Goal: Task Accomplishment & Management: Use online tool/utility

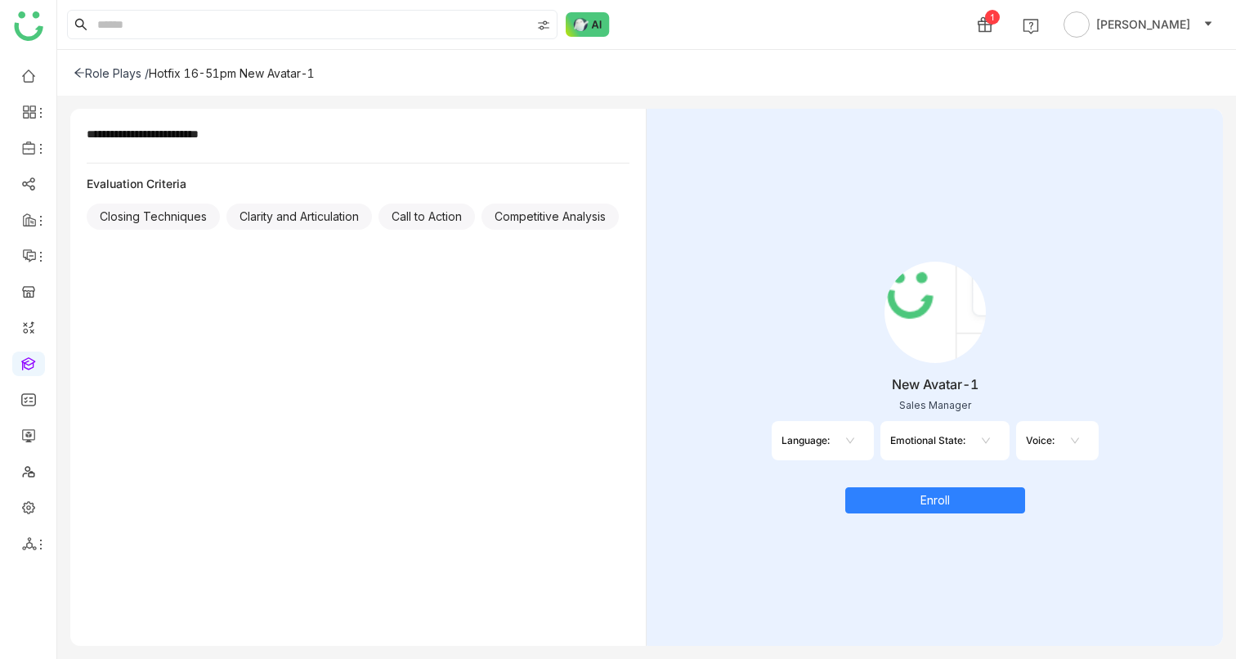
click at [725, 65] on div "Role Plays / Hotfix 16-51pm New Avatar-1" at bounding box center [646, 73] width 1178 height 46
click at [855, 442] on nz-select-top-control at bounding box center [846, 440] width 34 height 26
click at [842, 473] on div "it-IT" at bounding box center [845, 472] width 15 height 18
click at [828, 443] on nz-select-item "it-IT" at bounding box center [847, 440] width 38 height 25
click at [829, 498] on div "fr-FR" at bounding box center [846, 499] width 42 height 18
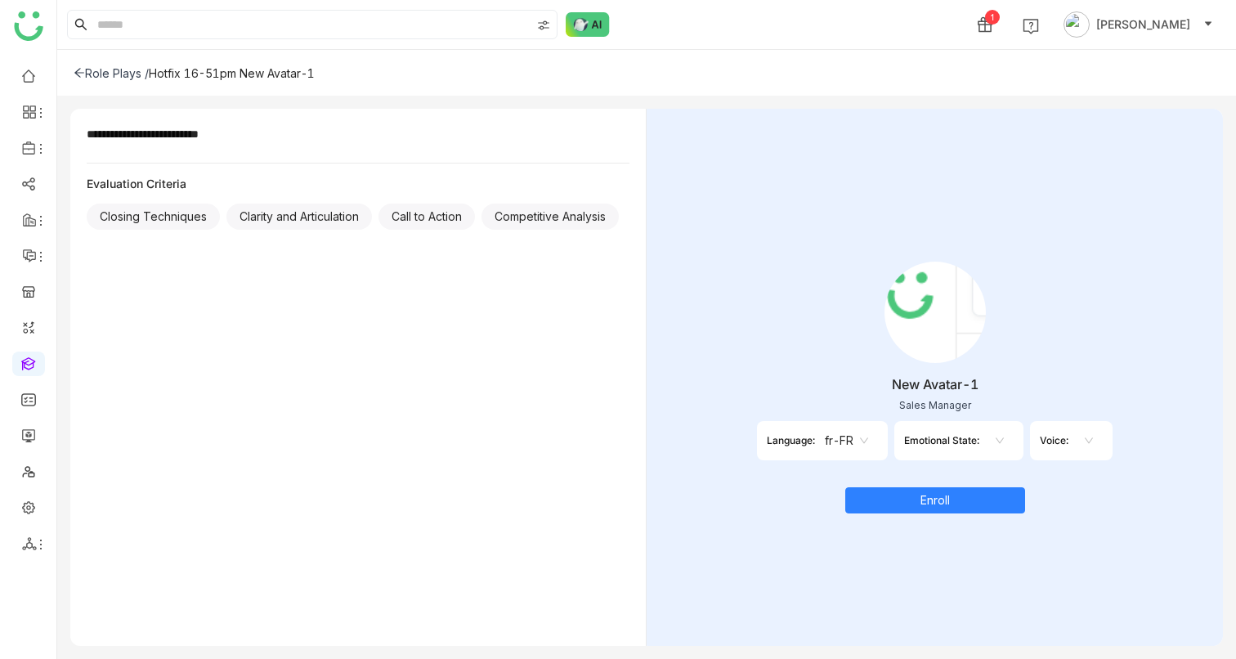
click at [811, 440] on div "Language:" at bounding box center [791, 440] width 48 height 12
click at [853, 443] on nz-select-item "fr-FR" at bounding box center [846, 440] width 43 height 25
click at [832, 551] on div "en-US" at bounding box center [846, 551] width 48 height 18
click at [825, 450] on nz-select-item "en-US" at bounding box center [846, 440] width 51 height 25
click at [826, 492] on div "fr-FR" at bounding box center [846, 499] width 55 height 18
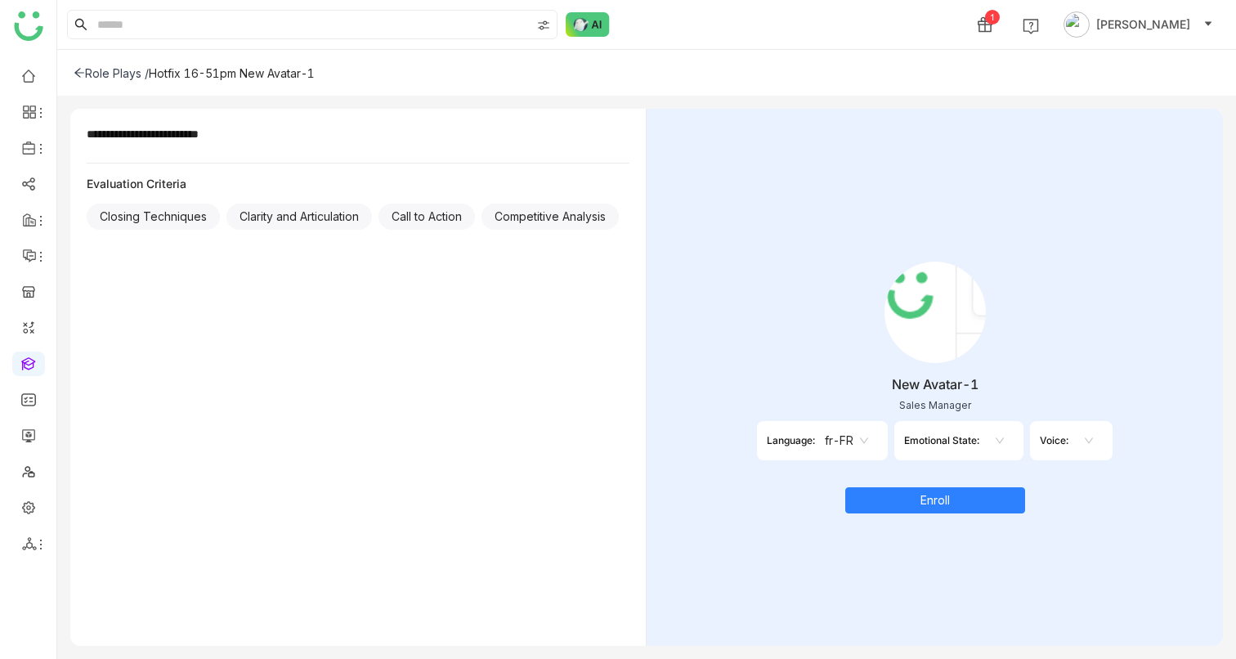
click at [971, 445] on div "Emotional State:" at bounding box center [941, 440] width 75 height 12
click at [992, 445] on input at bounding box center [990, 440] width 3 height 25
click at [990, 470] on nz-option-item "cordial" at bounding box center [998, 472] width 34 height 26
click at [1066, 440] on div "Voice:" at bounding box center [1072, 440] width 29 height 12
click at [1094, 438] on nz-select-top-control at bounding box center [1104, 440] width 34 height 26
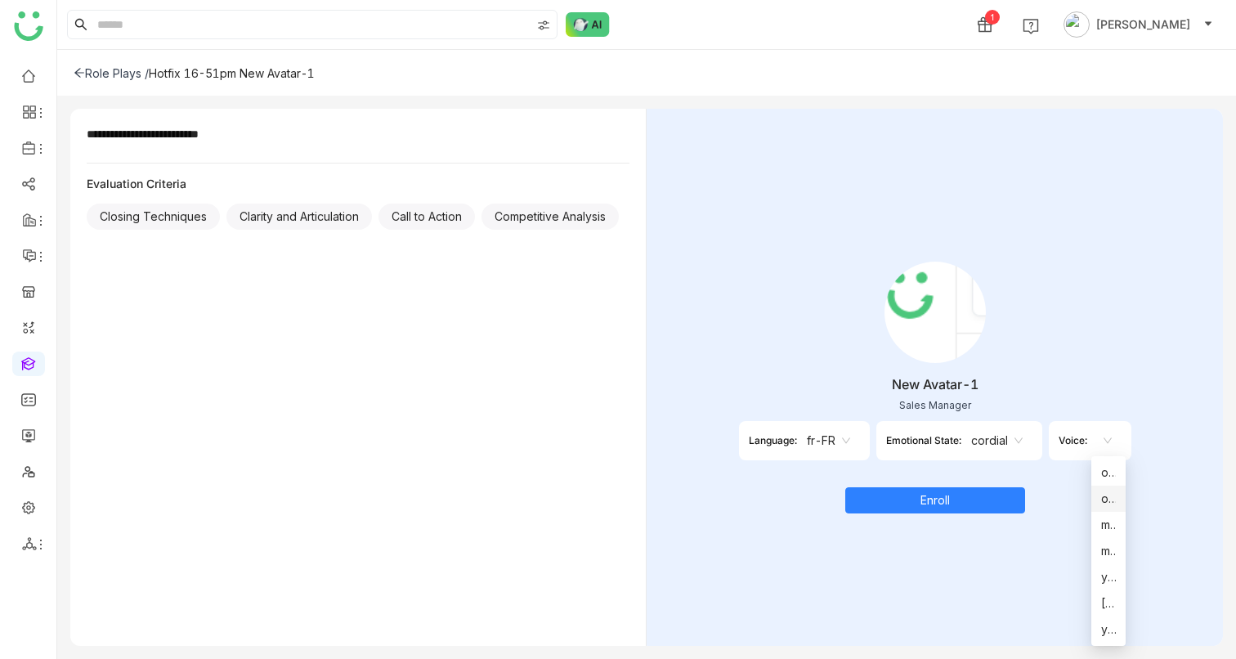
click at [1099, 497] on nz-option-item "old_[DEMOGRAPHIC_DATA]" at bounding box center [1108, 498] width 34 height 26
